Goal: Find specific page/section: Find specific page/section

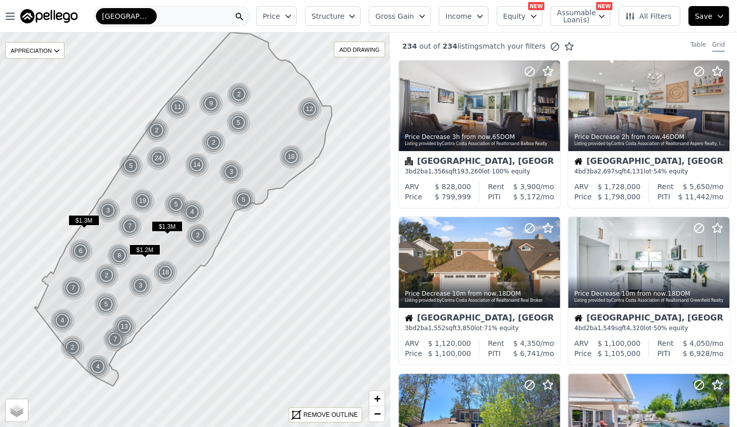
click at [185, 20] on div "[GEOGRAPHIC_DATA]" at bounding box center [171, 16] width 157 height 20
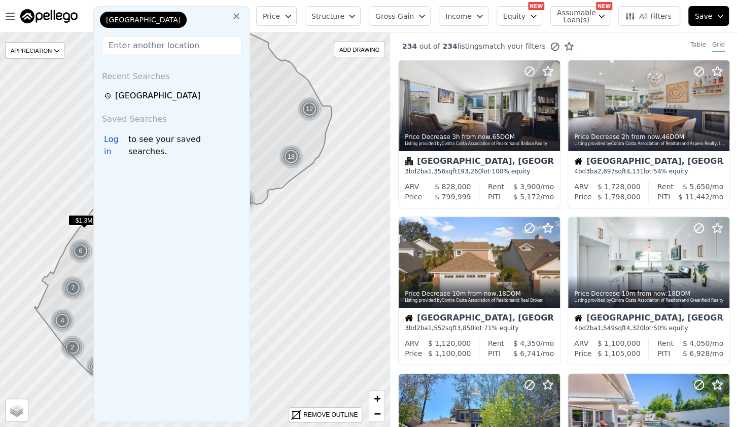
click at [240, 19] on icon at bounding box center [236, 16] width 6 height 6
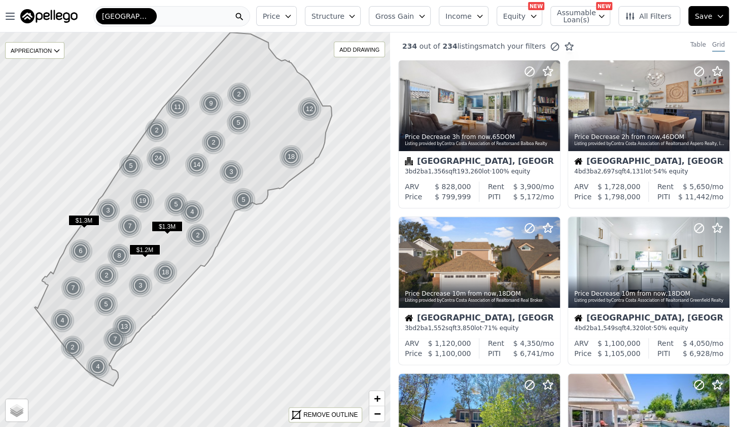
click at [190, 13] on div "[GEOGRAPHIC_DATA]" at bounding box center [171, 16] width 157 height 20
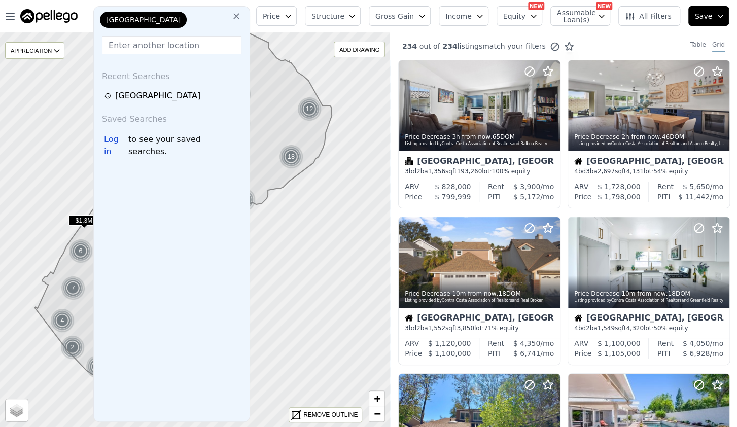
click at [166, 23] on div "[GEOGRAPHIC_DATA]" at bounding box center [149, 22] width 102 height 20
click at [133, 39] on input "text" at bounding box center [172, 45] width 140 height 18
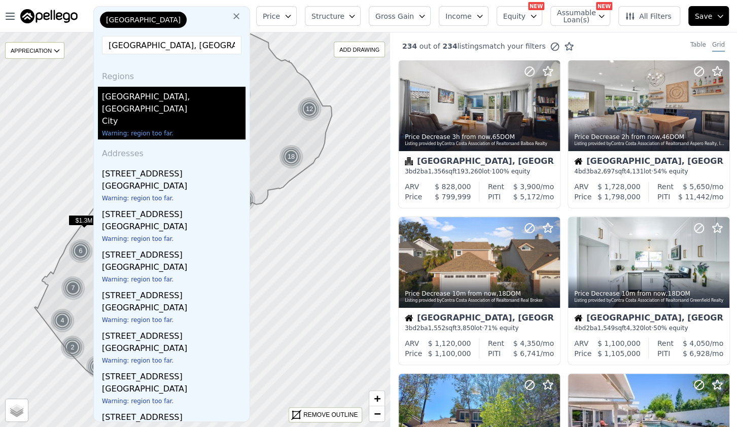
type input "[GEOGRAPHIC_DATA], [GEOGRAPHIC_DATA]"
click at [180, 115] on div "City" at bounding box center [174, 122] width 144 height 14
